Goal: Transaction & Acquisition: Purchase product/service

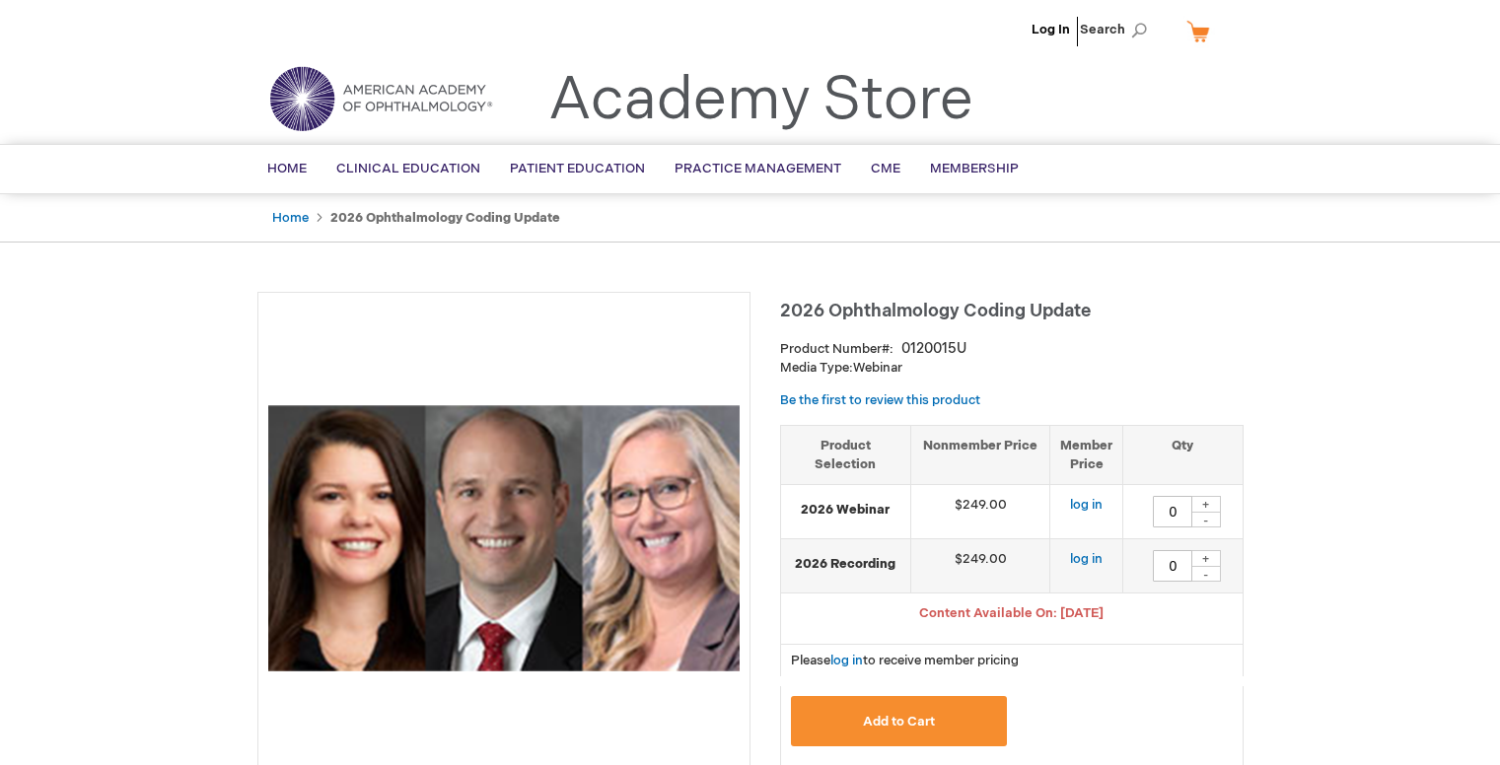
type input "0"
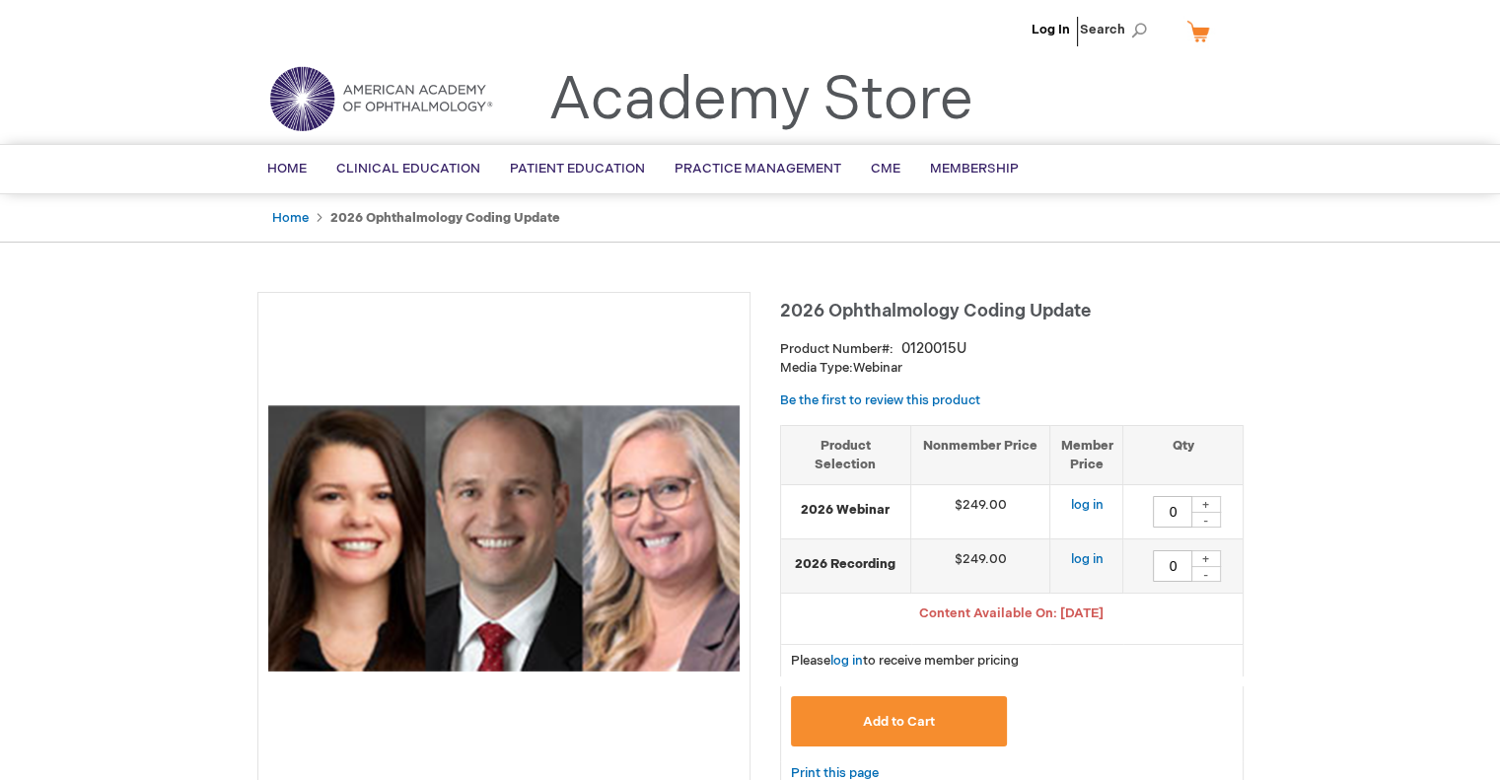
click at [888, 309] on span "2026 Ophthalmology Coding Update" at bounding box center [935, 311] width 311 height 21
click at [857, 314] on span "2026 Ophthalmology Coding Update" at bounding box center [935, 311] width 311 height 21
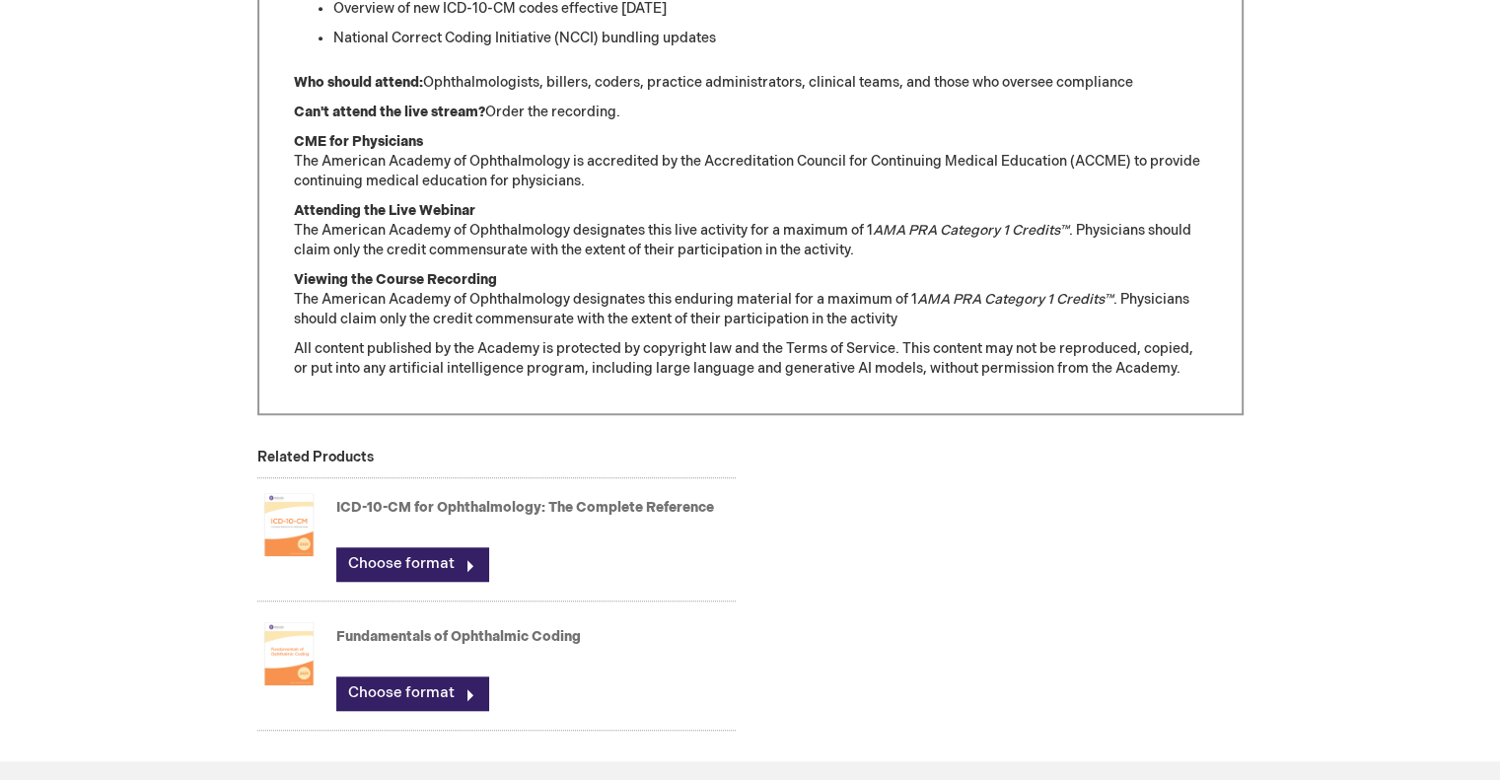
scroll to position [1480, 0]
click at [377, 492] on div "ICD-10-CM for Ophthalmology: The Complete Reference Choose format" at bounding box center [536, 541] width 400 height 98
click at [375, 508] on link "ICD-10-CM for Ophthalmology: The Complete Reference" at bounding box center [525, 506] width 378 height 17
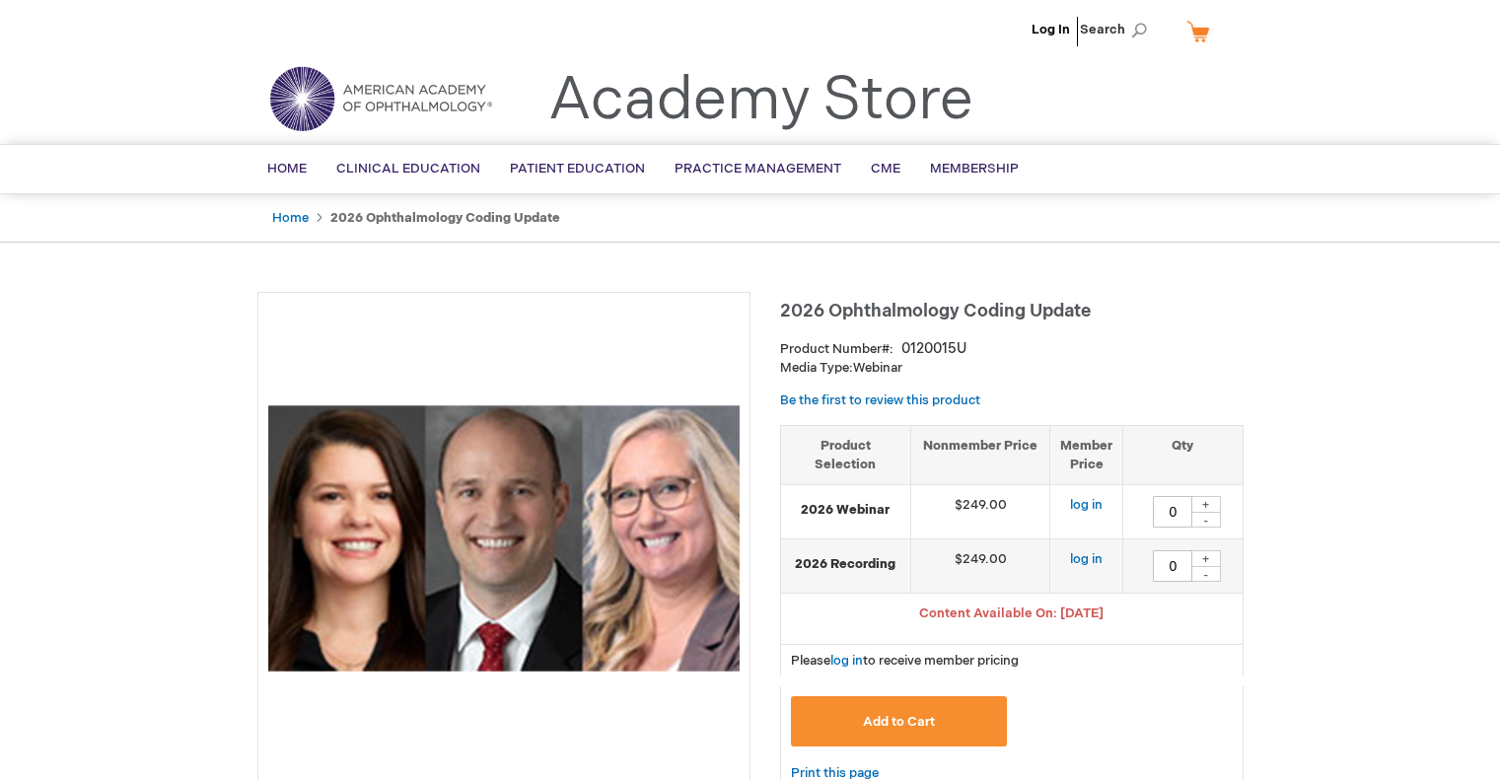
type input "0"
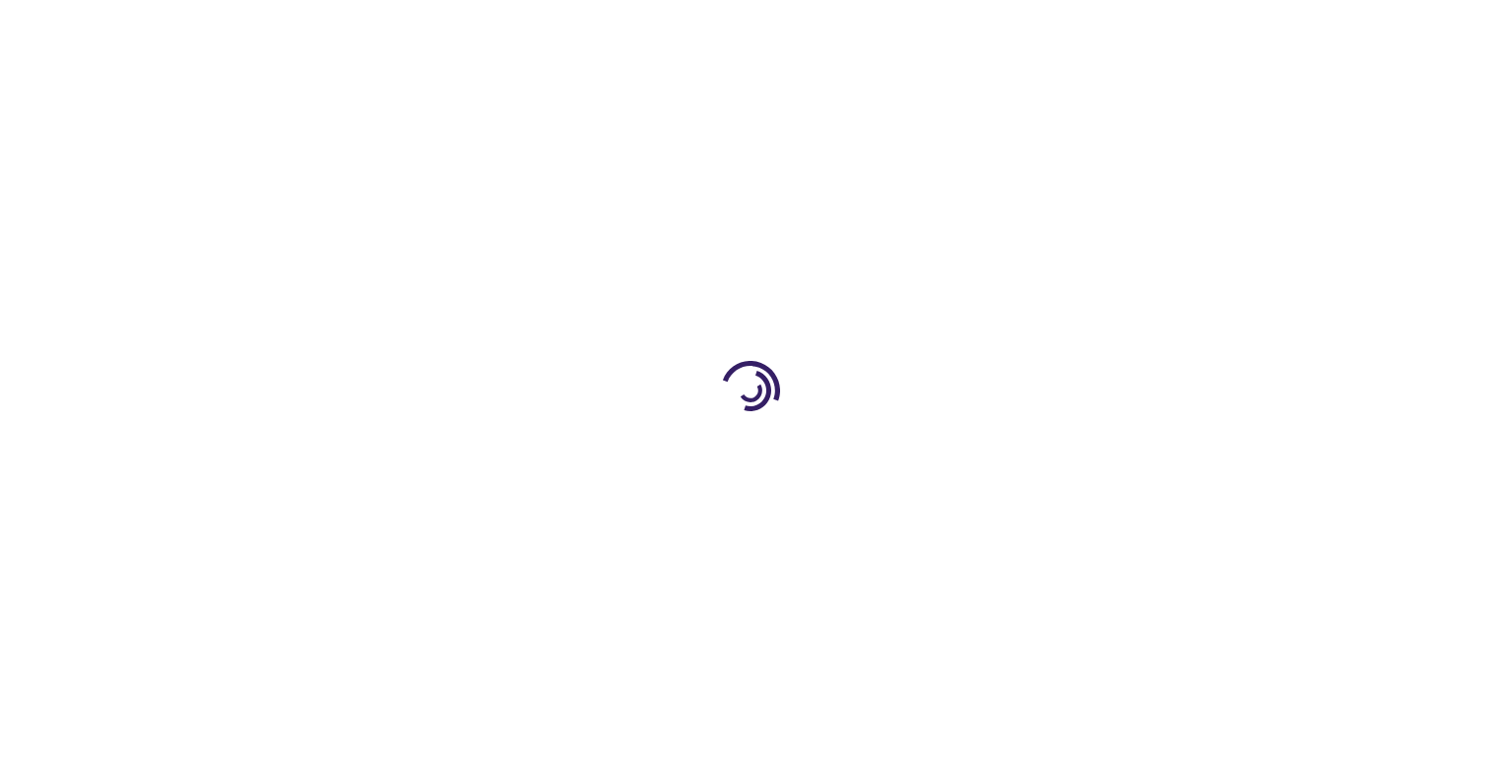
type input "0"
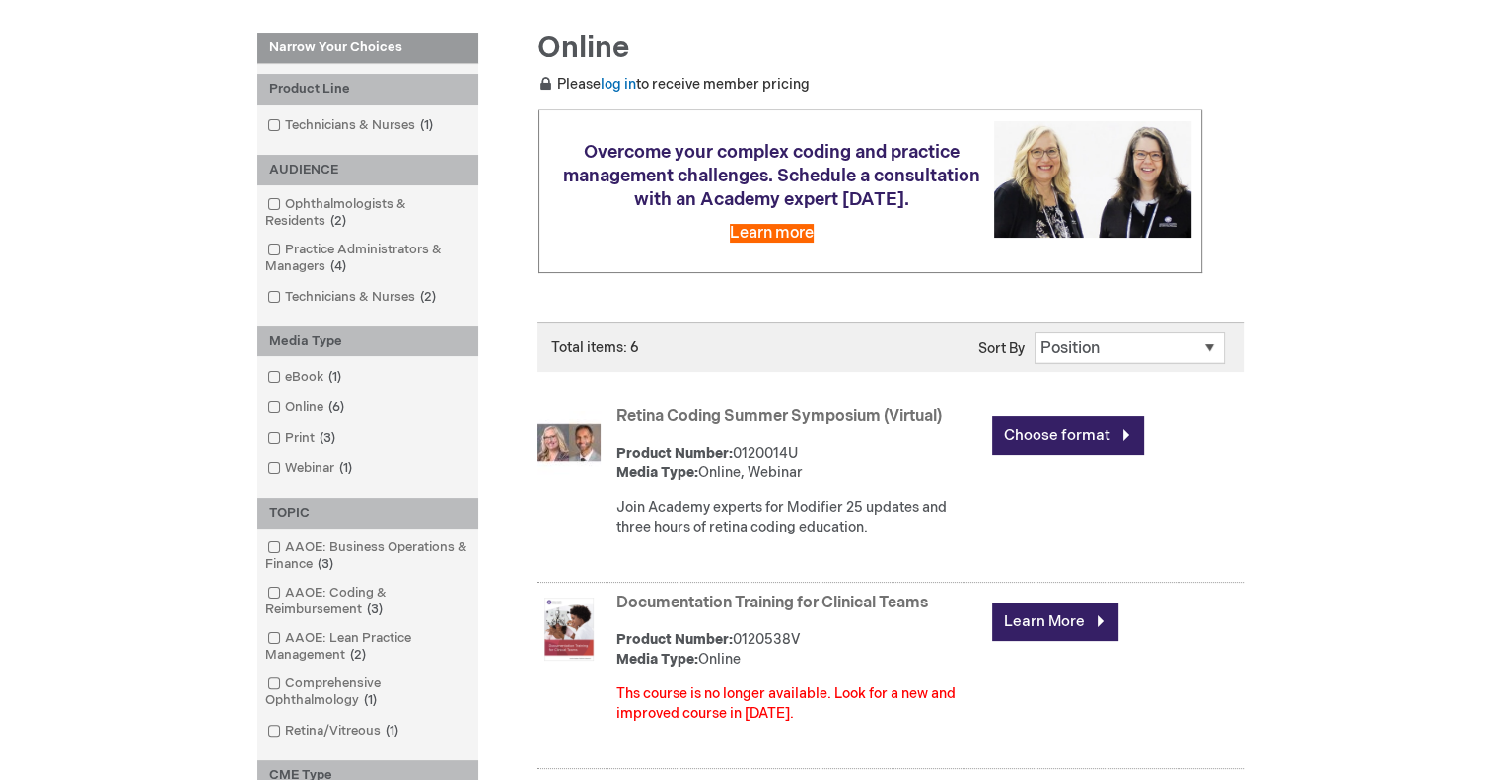
scroll to position [296, 0]
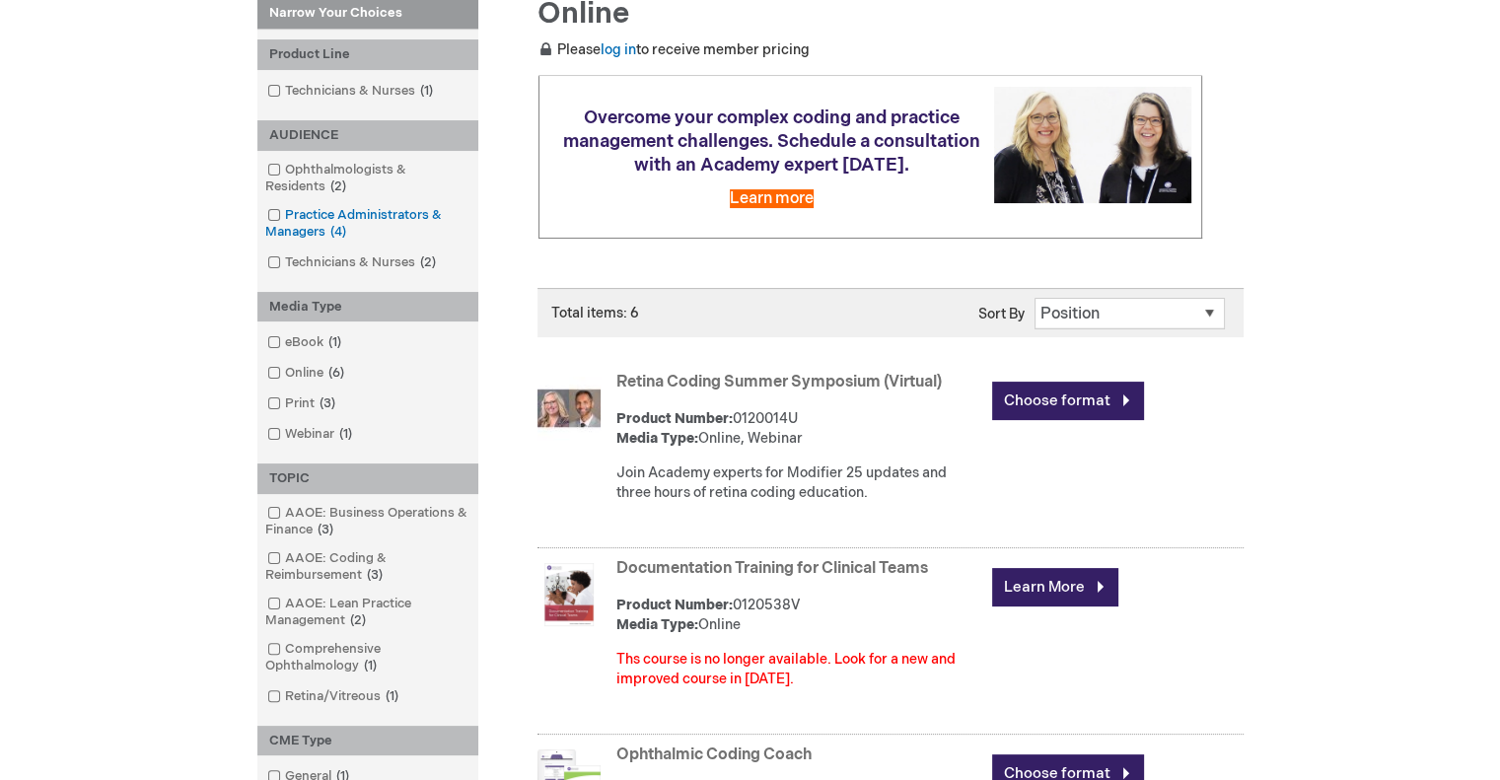
click at [315, 217] on link "Practice Administrators & Managers 4 items" at bounding box center [367, 224] width 211 height 36
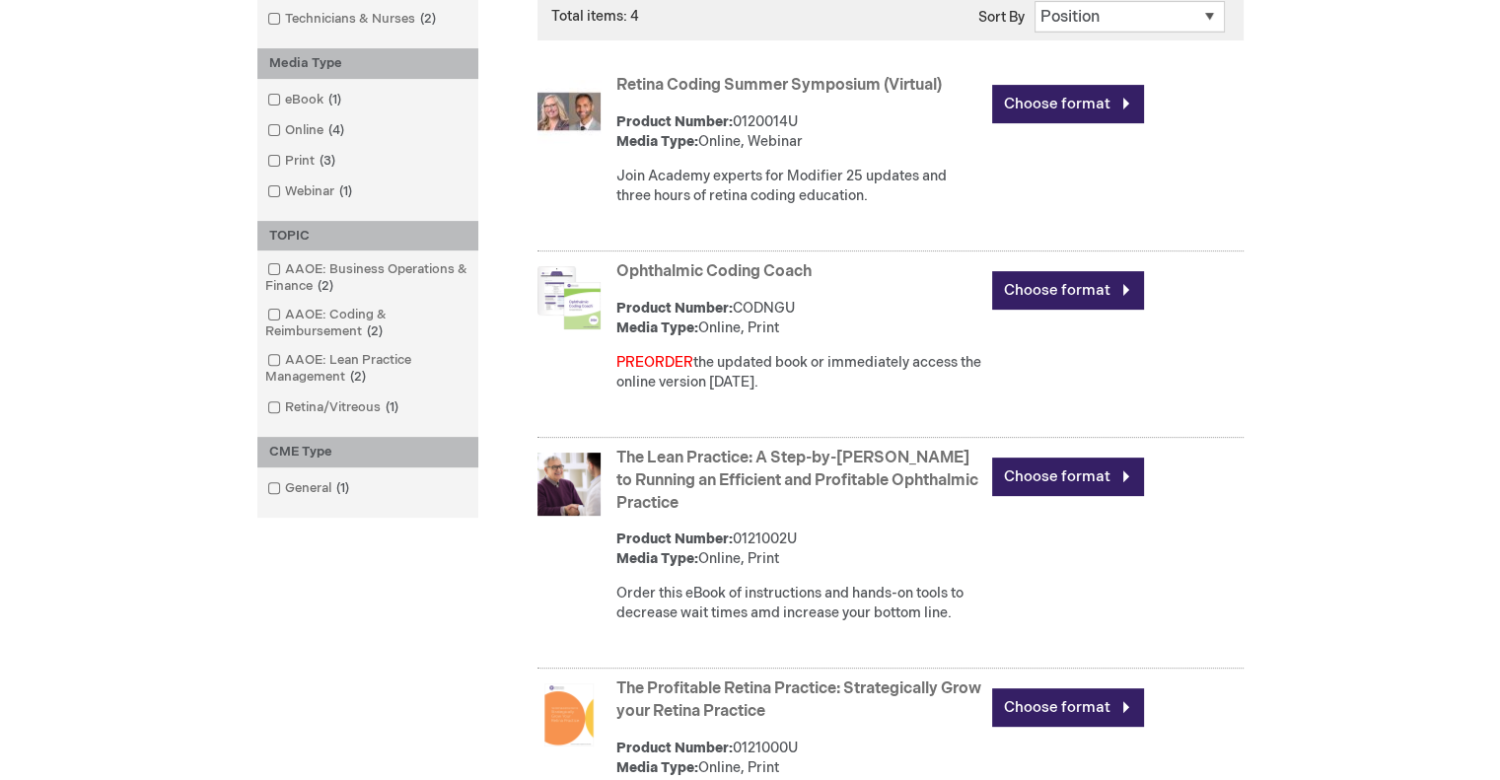
scroll to position [592, 0]
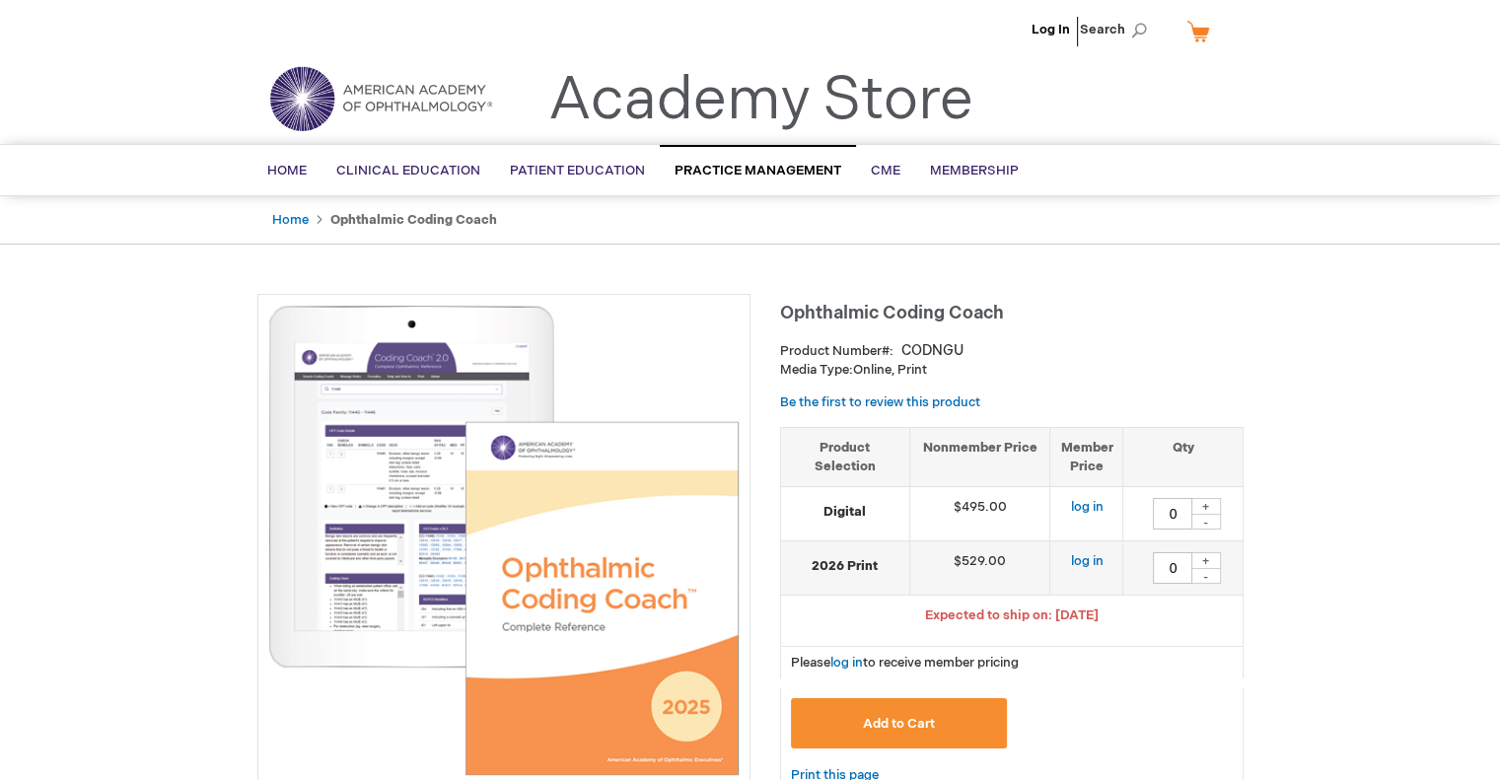
type input "0"
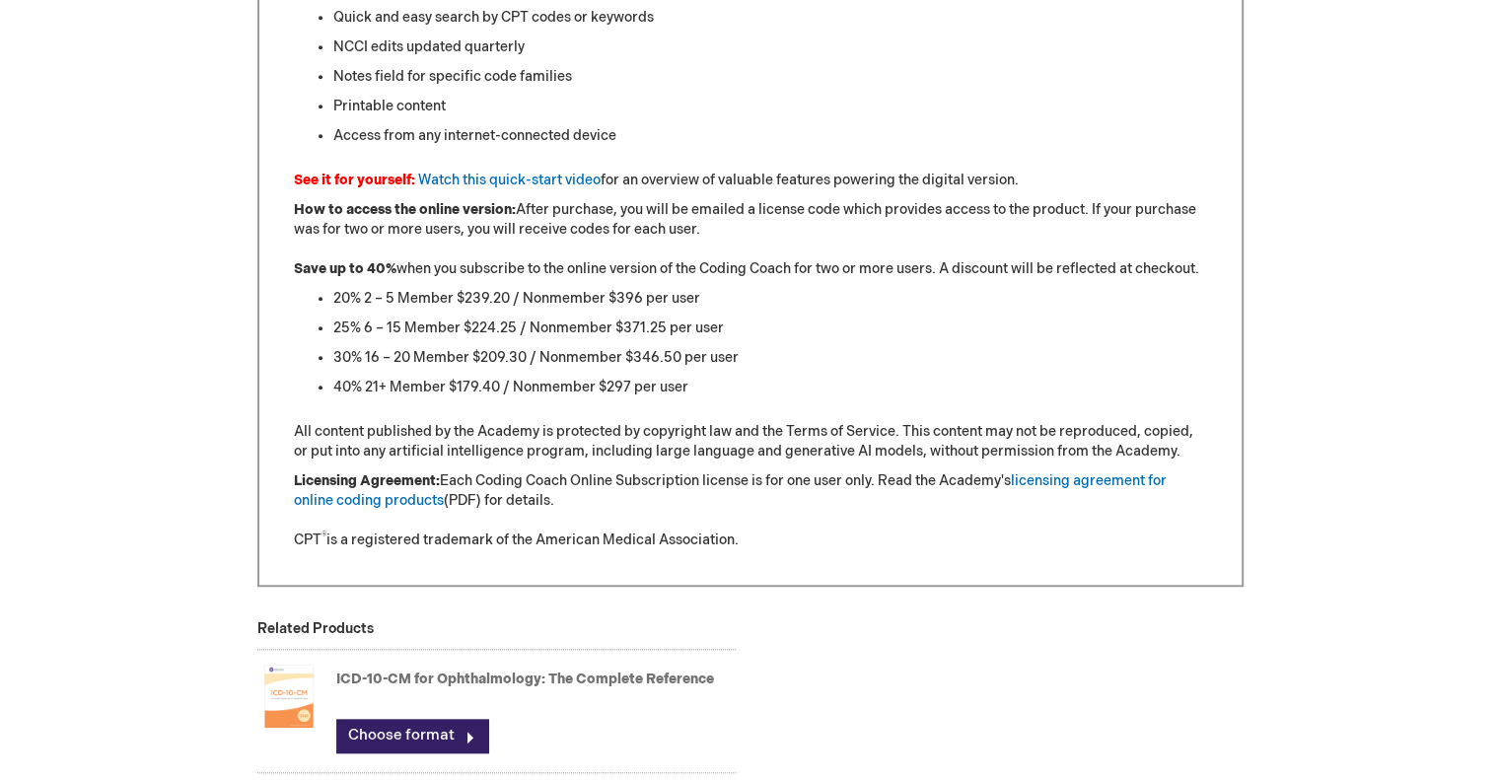
scroll to position [1776, 0]
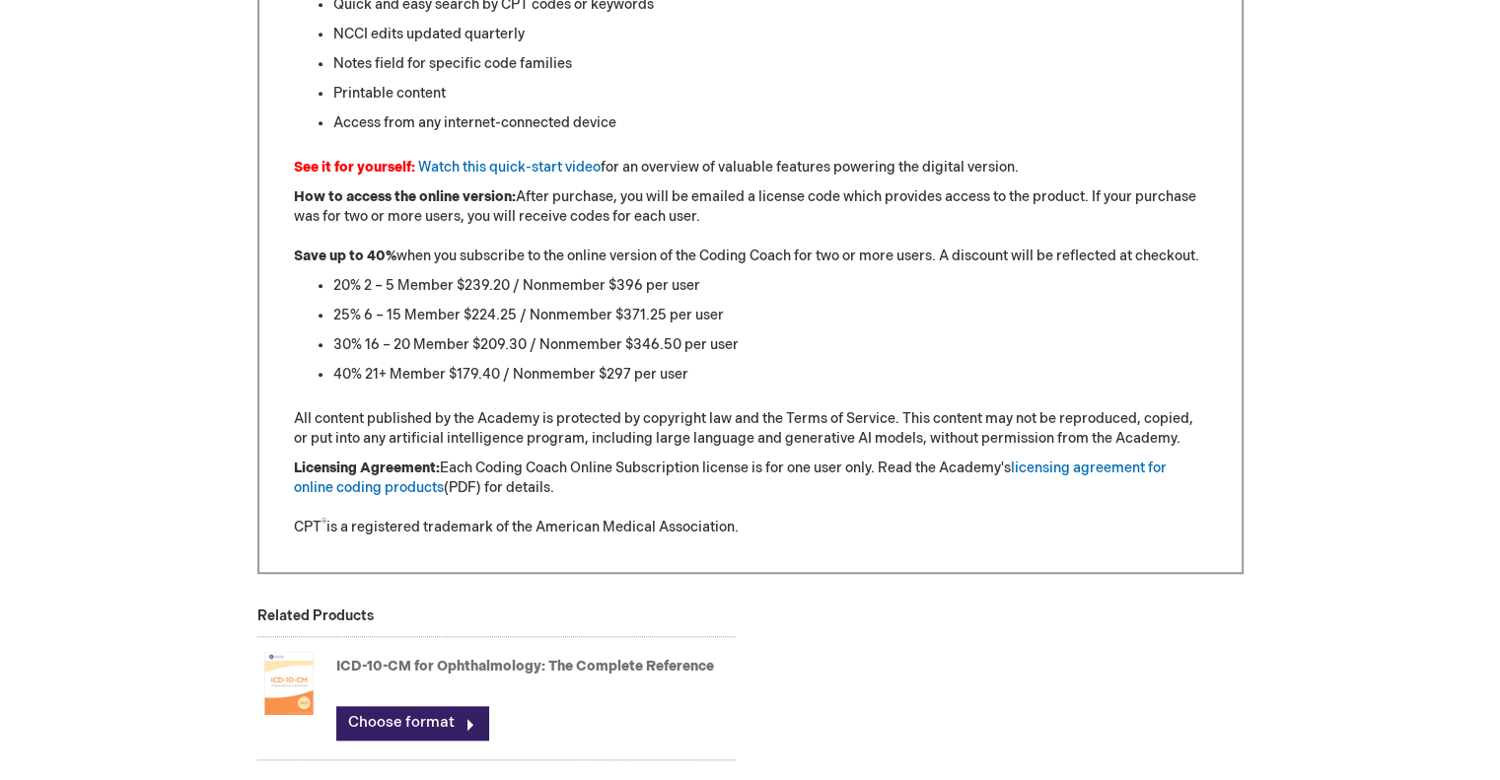
click at [328, 256] on strong "Save up to 40%" at bounding box center [345, 256] width 103 height 17
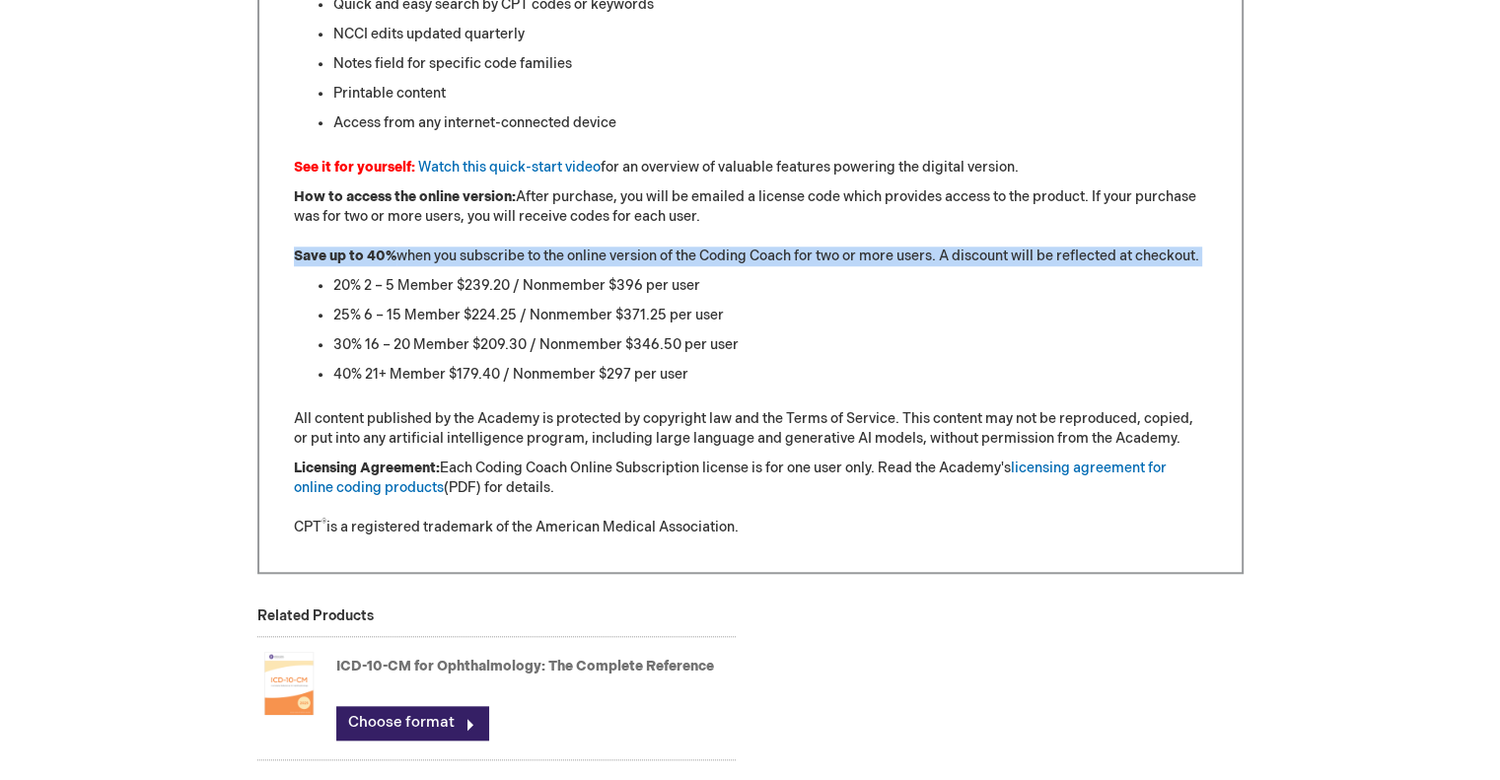
click at [328, 256] on strong "Save up to 40%" at bounding box center [345, 256] width 103 height 17
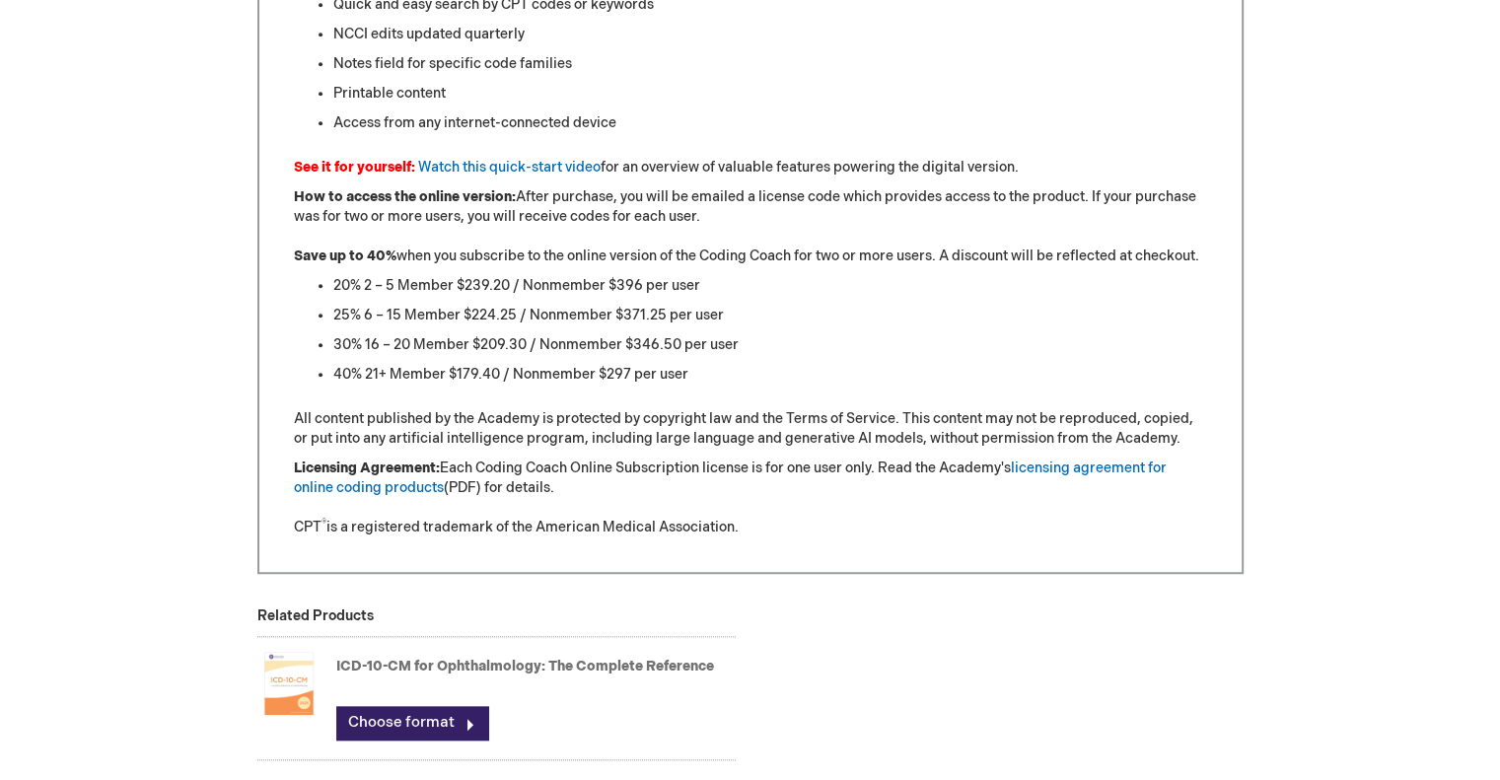
click at [315, 295] on ul "20% 2 – 5 Member $239.20 / Nonmember $396 per user 25% 6 – 15 Member $224.25 / …" at bounding box center [750, 330] width 913 height 109
drag, startPoint x: 627, startPoint y: 255, endPoint x: 742, endPoint y: 256, distance: 114.4
click at [742, 256] on p "How to access the online version: After purchase, you will be emailed a license…" at bounding box center [750, 226] width 913 height 79
click at [399, 287] on li "20% 2 – 5 Member $239.20 / Nonmember $396 per user" at bounding box center [770, 286] width 874 height 20
click at [327, 255] on strong "Save up to 40%" at bounding box center [345, 256] width 103 height 17
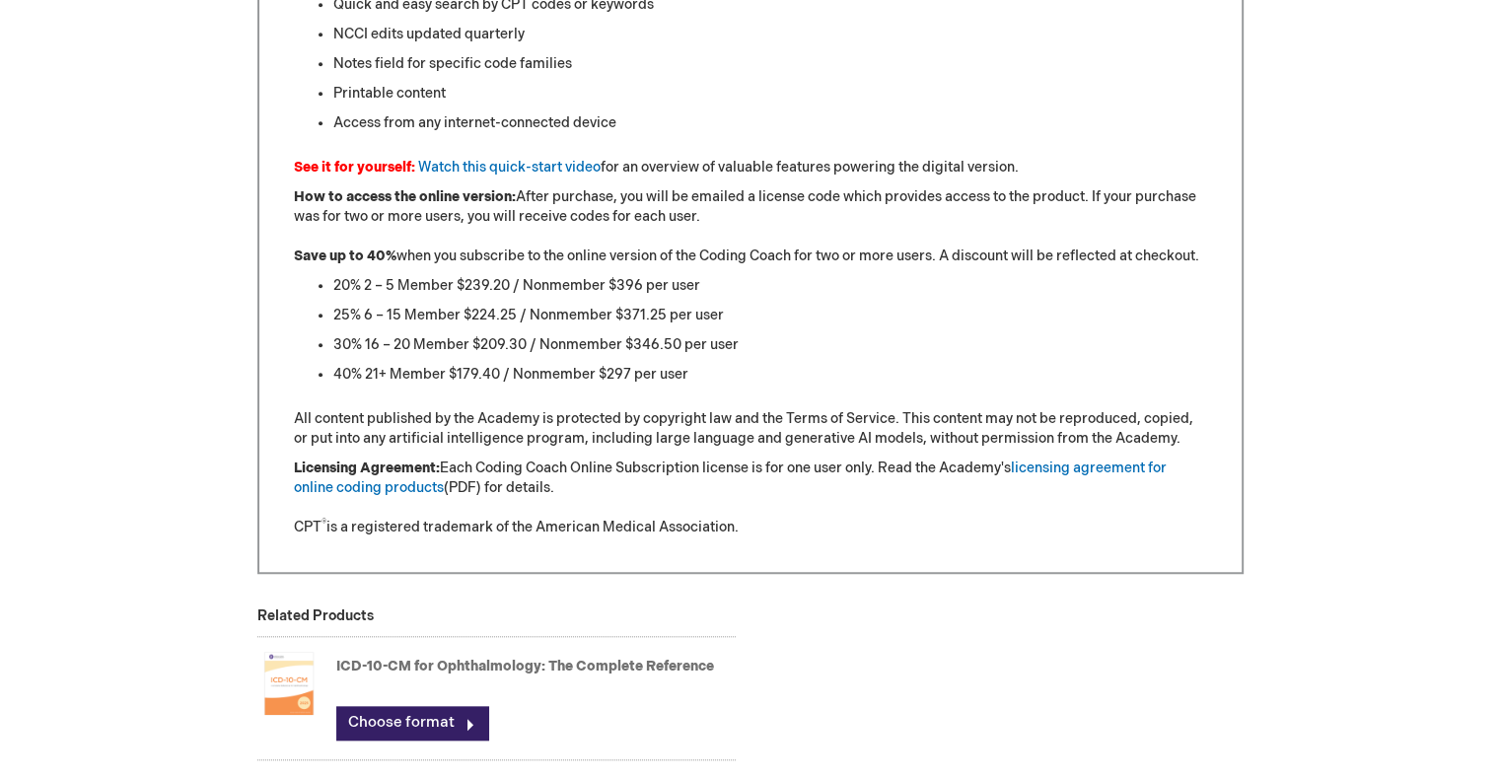
click at [314, 283] on ul "20% 2 – 5 Member $239.20 / Nonmember $396 per user 25% 6 – 15 Member $224.25 / …" at bounding box center [750, 330] width 913 height 109
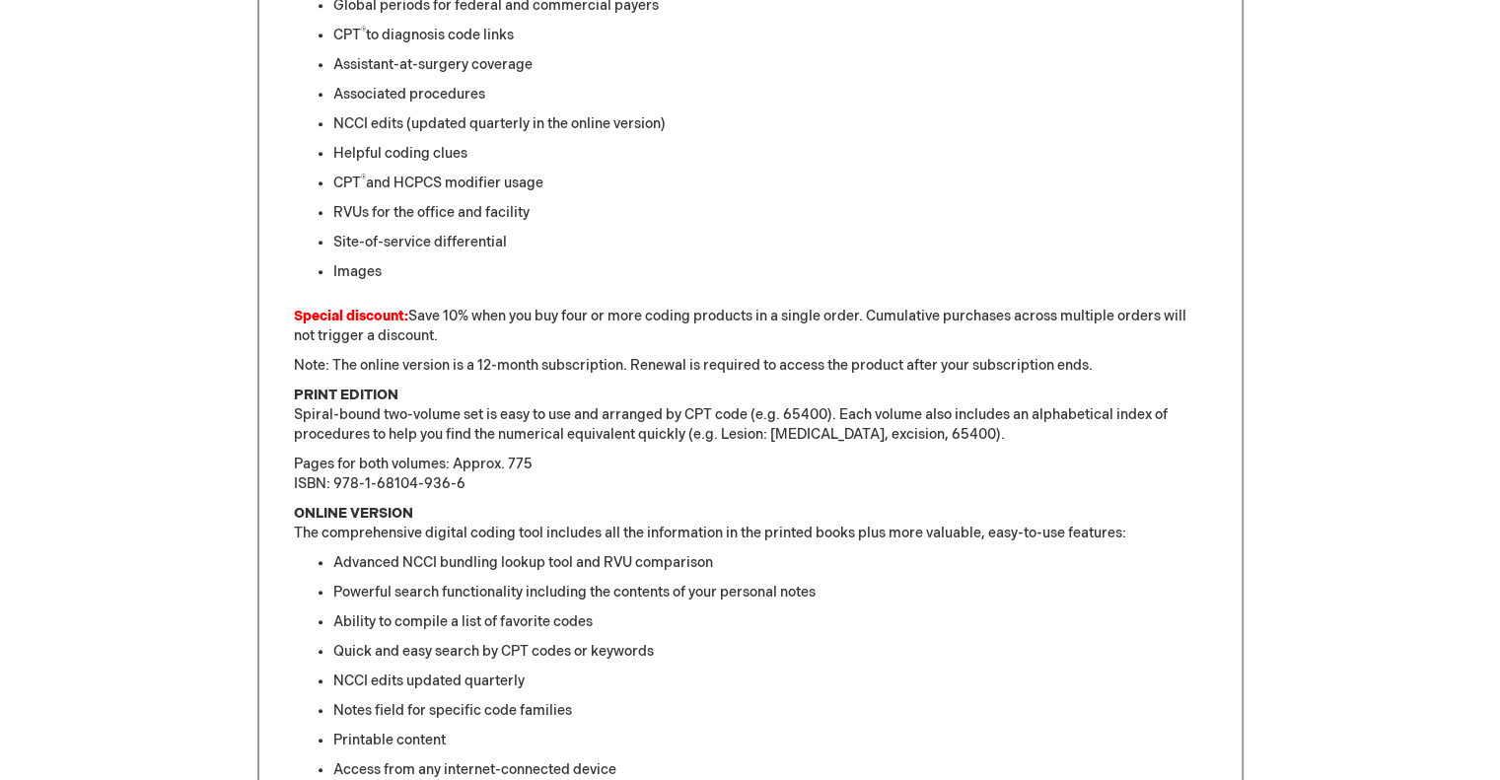
scroll to position [1085, 0]
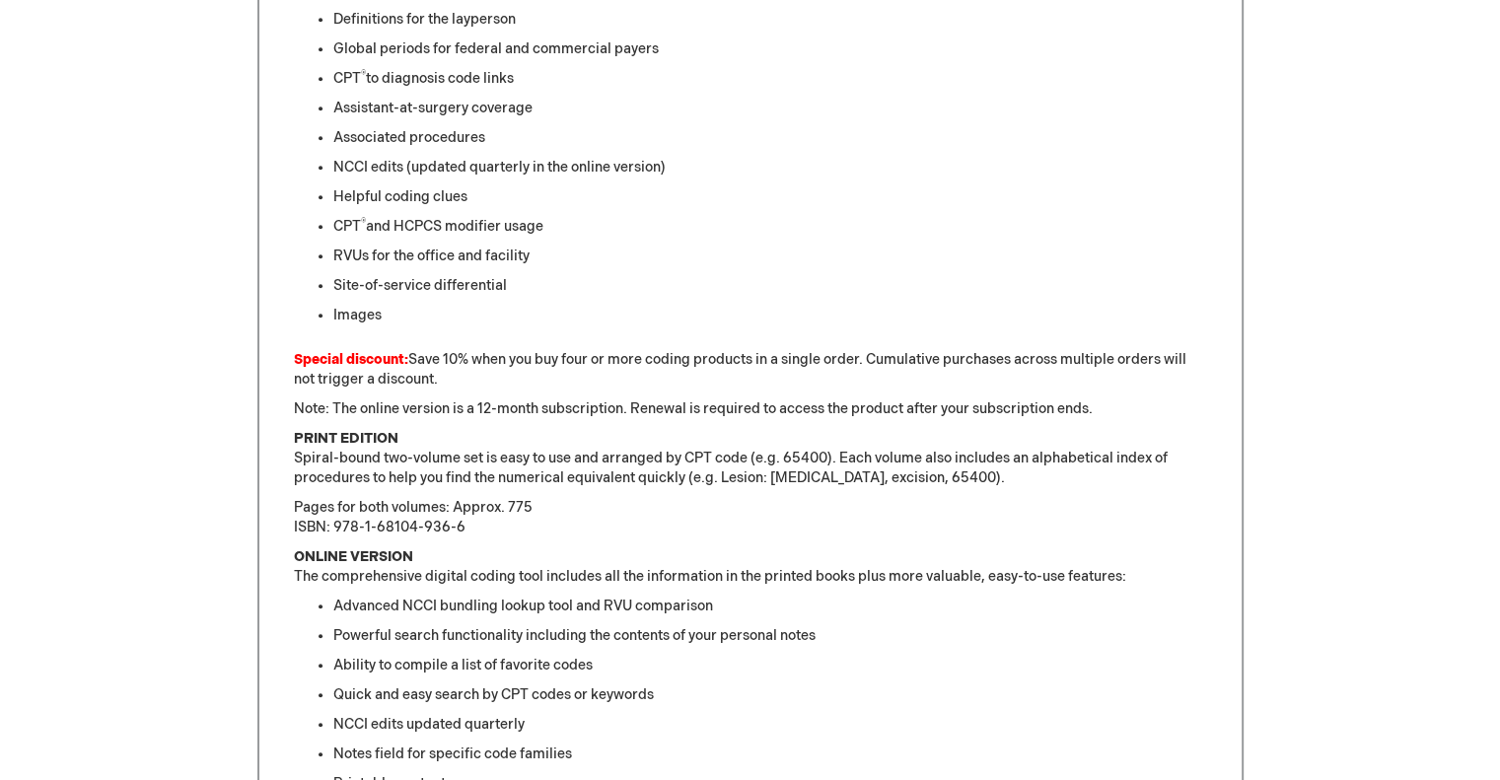
click at [560, 350] on p "Special discount: Save 10% when you buy four or more coding products in a singl…" at bounding box center [750, 369] width 913 height 39
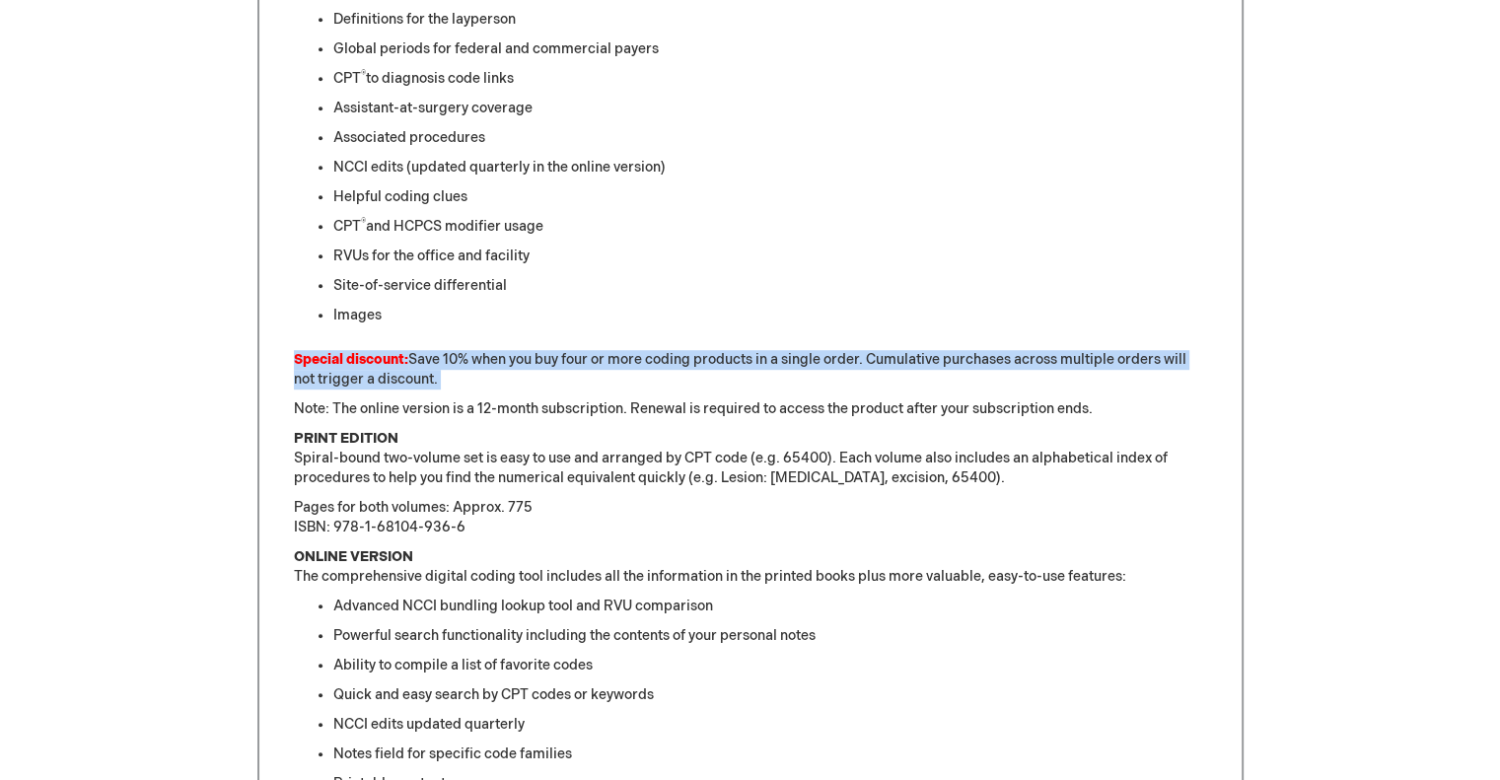
click at [560, 350] on p "Special discount: Save 10% when you buy four or more coding products in a singl…" at bounding box center [750, 369] width 913 height 39
click at [527, 381] on p "Special discount: Save 10% when you buy four or more coding products in a singl…" at bounding box center [750, 369] width 913 height 39
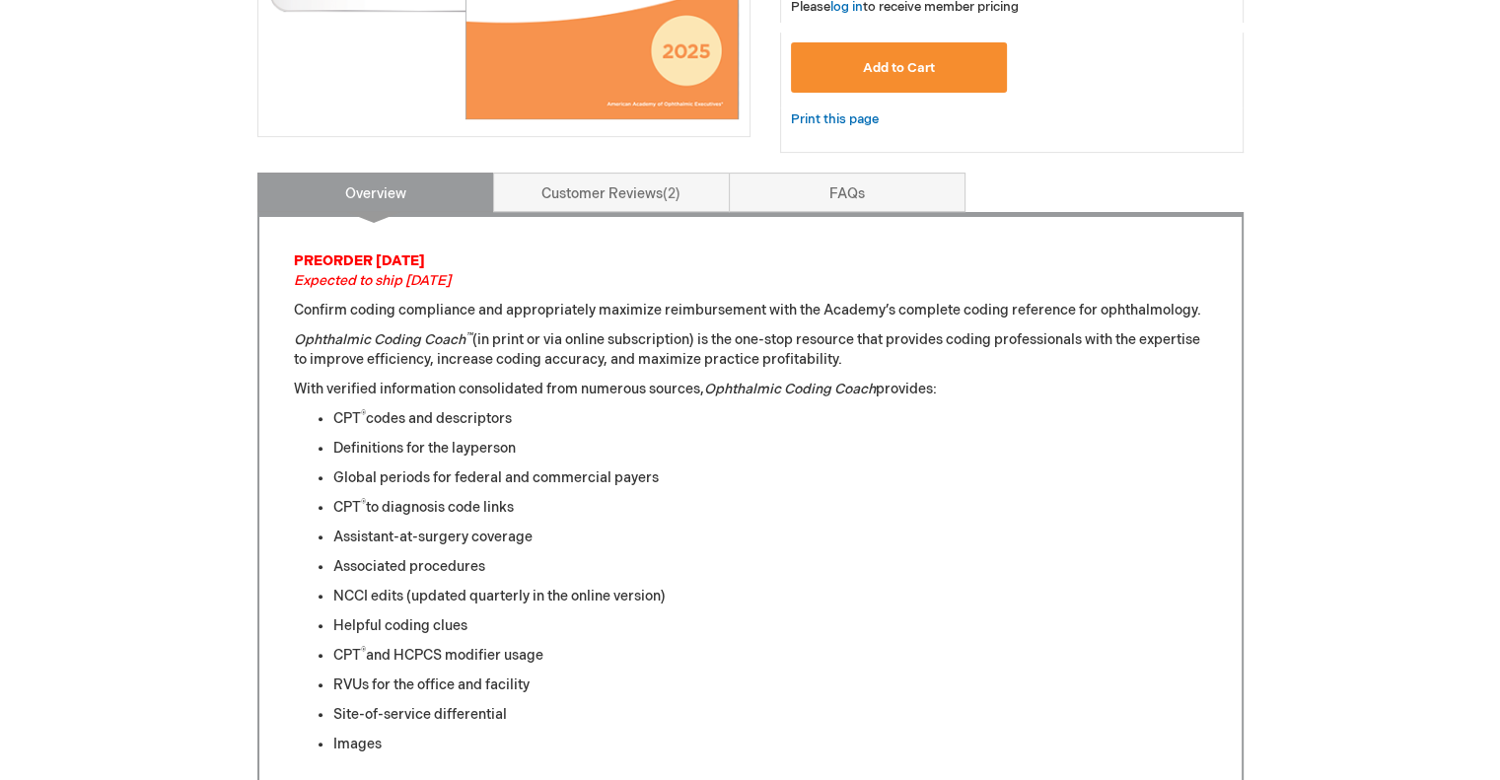
scroll to position [691, 0]
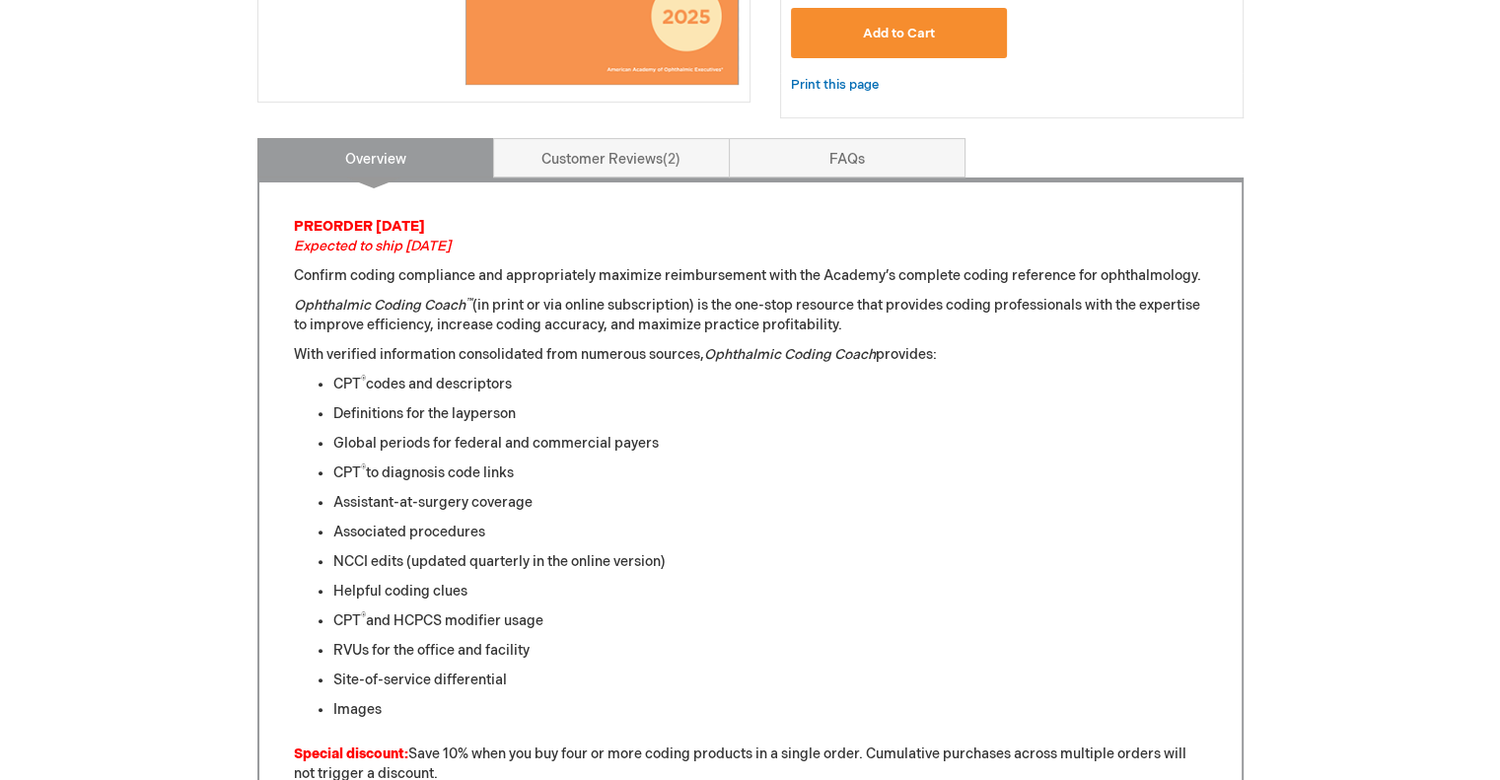
click at [466, 277] on p "Confirm coding compliance and appropriately maximize reimbursement with the Aca…" at bounding box center [750, 276] width 913 height 20
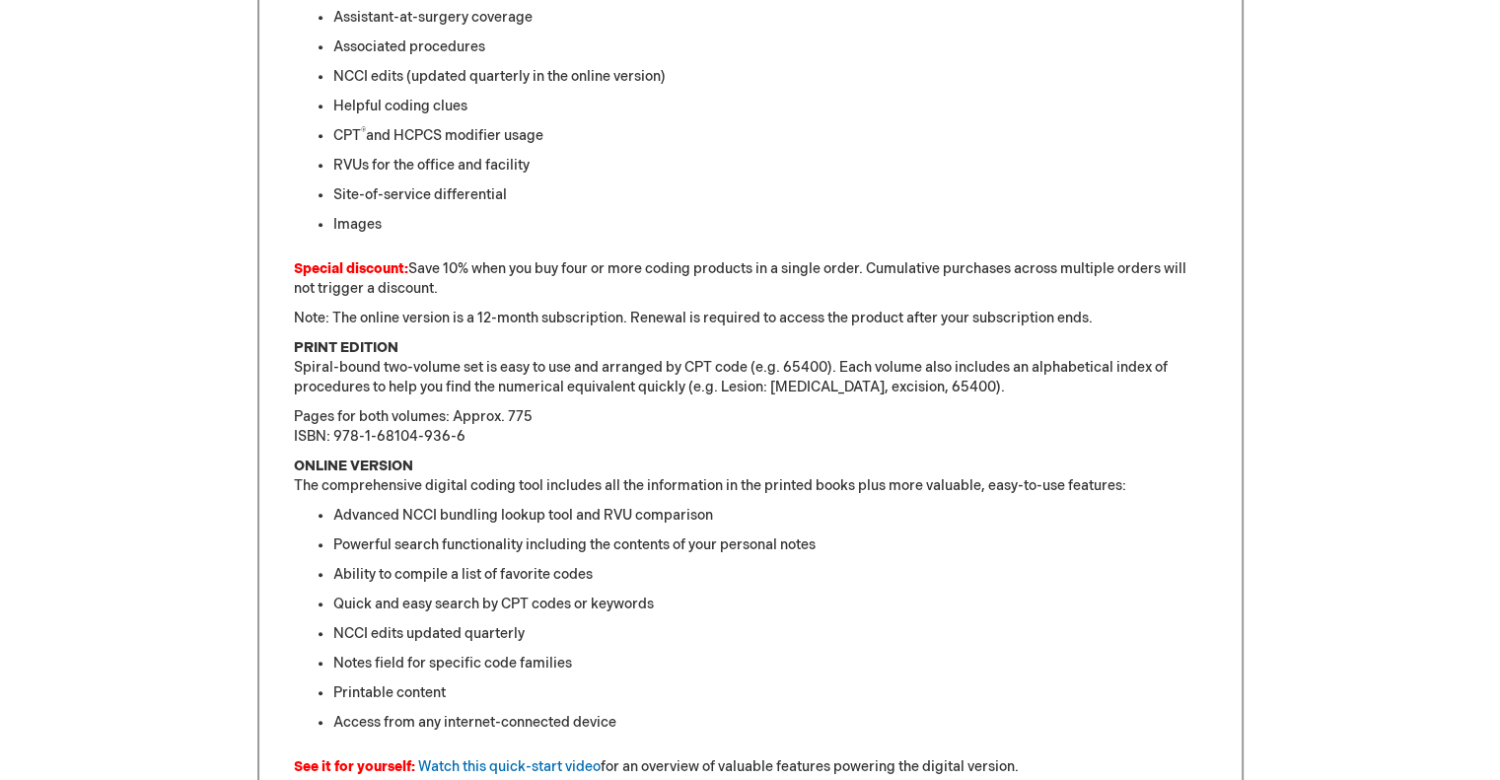
scroll to position [1184, 0]
